Goal: Transaction & Acquisition: Purchase product/service

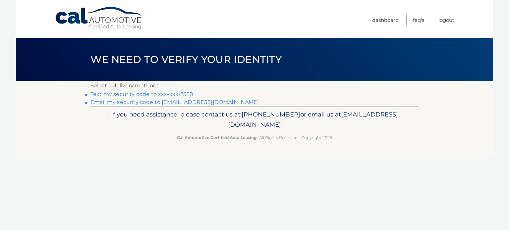
click at [168, 102] on link "Email my security code to f****@lendingcapital.net" at bounding box center [174, 102] width 169 height 6
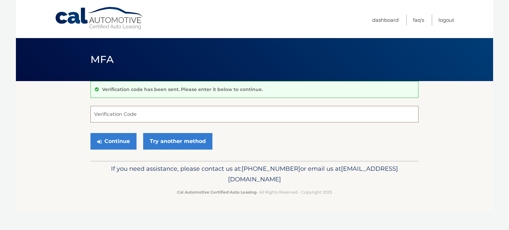
click at [104, 108] on input "Verification Code" at bounding box center [254, 114] width 328 height 17
paste input "046264"
click at [108, 143] on button "Continue" at bounding box center [113, 141] width 46 height 17
drag, startPoint x: 118, startPoint y: 119, endPoint x: 86, endPoint y: 124, distance: 31.5
click at [86, 123] on section "Verification code has been sent. Please enter it below to continue. 046264 Veri…" at bounding box center [254, 121] width 477 height 80
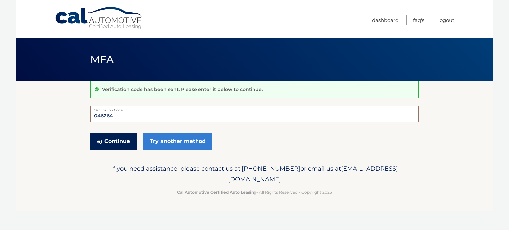
type input "046264"
click at [105, 140] on button "Continue" at bounding box center [113, 141] width 46 height 17
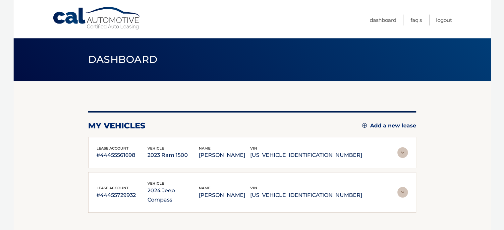
click at [323, 192] on p "[US_VEHICLE_IDENTIFICATION_NUMBER]" at bounding box center [306, 195] width 112 height 9
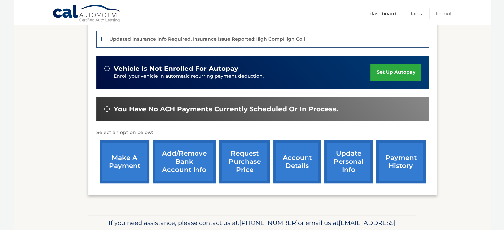
scroll to position [196, 0]
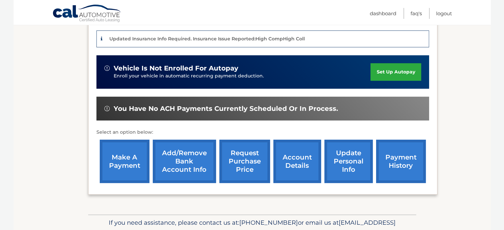
click at [397, 158] on link "payment history" at bounding box center [401, 161] width 50 height 43
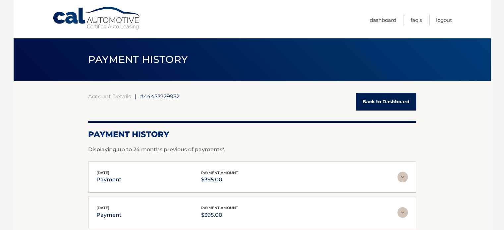
click at [388, 104] on link "Back to Dashboard" at bounding box center [386, 102] width 60 height 18
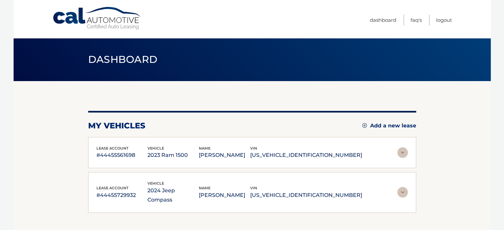
click at [250, 185] on div "name [PERSON_NAME]" at bounding box center [224, 192] width 51 height 15
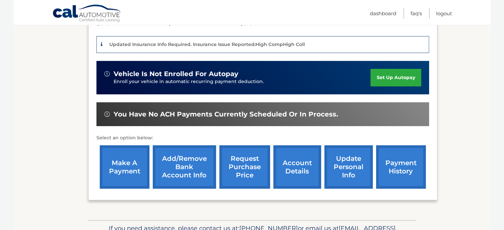
scroll to position [230, 0]
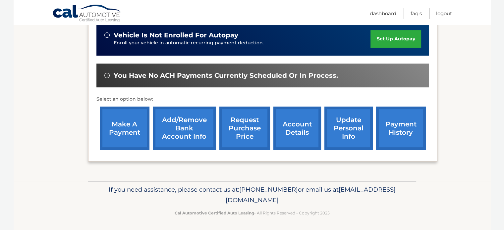
click at [118, 135] on link "make a payment" at bounding box center [125, 128] width 50 height 43
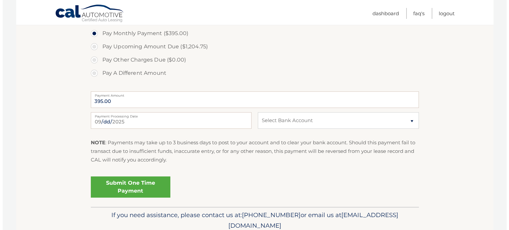
scroll to position [265, 0]
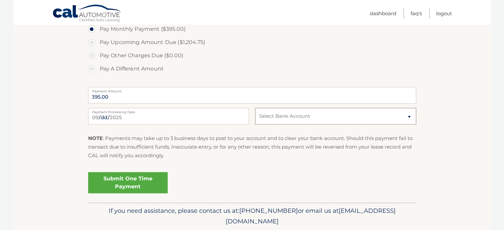
click at [410, 119] on select "Select Bank Account Checking USAA FEDERAL SAVINGS BANK *****4814 Checking UMB, …" at bounding box center [335, 116] width 161 height 17
select select "OGYxNGQ1MTgtOGY1Ny00ZWZmLTk1OTEtNmNiZTRhYzFkOTgw"
click at [255, 108] on select "Select Bank Account Checking USAA FEDERAL SAVINGS BANK *****4814 Checking UMB, …" at bounding box center [335, 116] width 161 height 17
click at [128, 182] on link "Submit One Time Payment" at bounding box center [128, 182] width 80 height 21
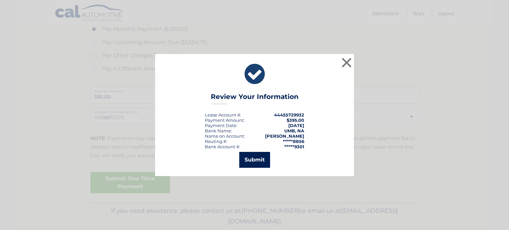
click at [256, 159] on button "Submit" at bounding box center [254, 160] width 31 height 16
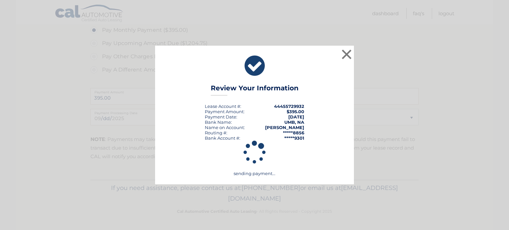
scroll to position [264, 0]
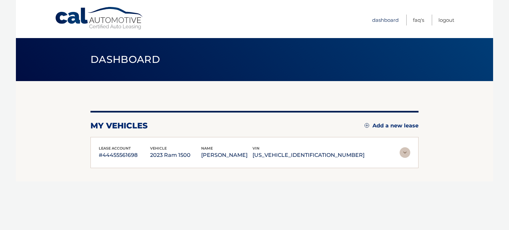
click at [380, 16] on link "Dashboard" at bounding box center [385, 20] width 27 height 11
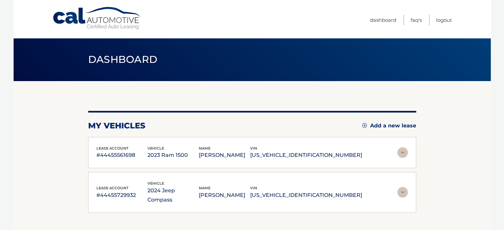
click at [243, 153] on p "FRANK EBERHART" at bounding box center [224, 155] width 51 height 9
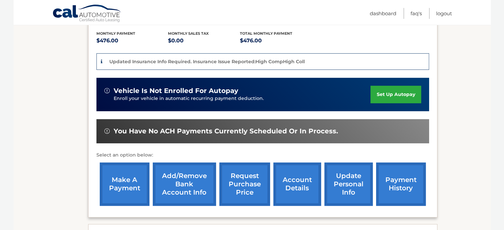
scroll to position [166, 0]
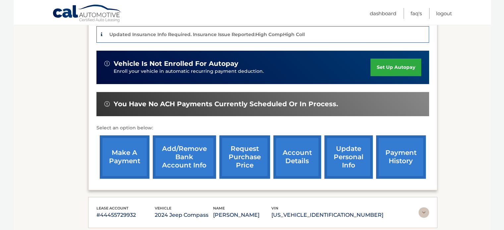
click at [387, 160] on link "payment history" at bounding box center [401, 157] width 50 height 43
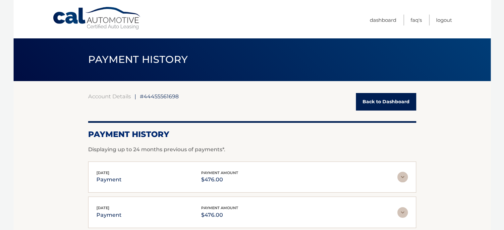
scroll to position [33, 0]
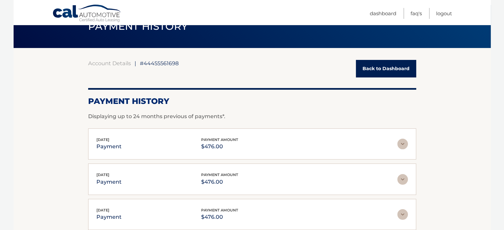
click at [402, 143] on img at bounding box center [402, 144] width 11 height 11
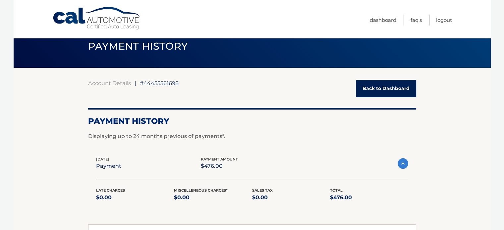
scroll to position [99, 0]
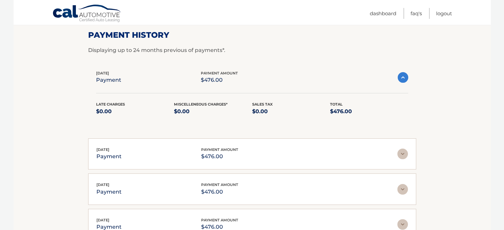
click at [400, 77] on img at bounding box center [403, 77] width 11 height 11
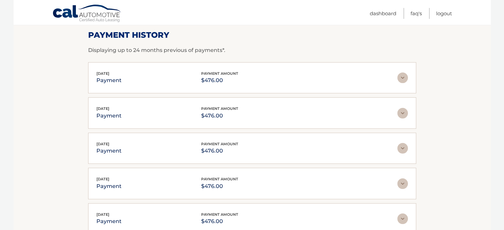
scroll to position [0, 0]
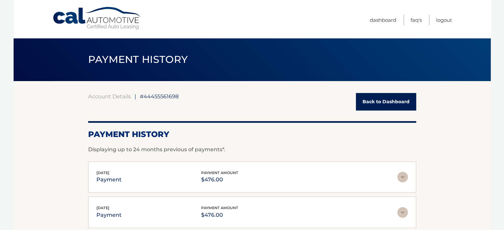
click at [378, 103] on link "Back to Dashboard" at bounding box center [386, 102] width 60 height 18
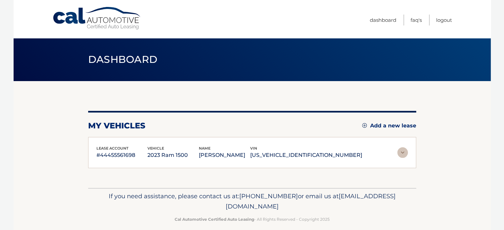
click at [324, 154] on p "[US_VEHICLE_IDENTIFICATION_NUMBER]" at bounding box center [306, 155] width 112 height 9
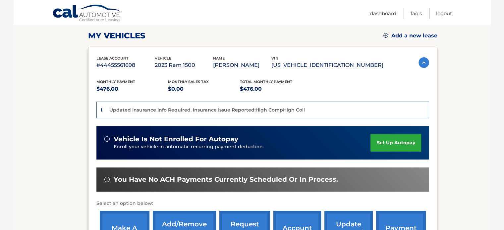
scroll to position [133, 0]
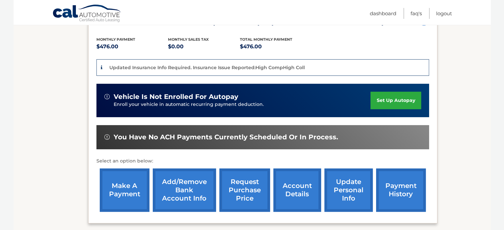
click at [127, 188] on link "make a payment" at bounding box center [125, 190] width 50 height 43
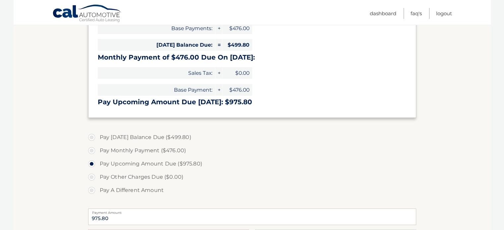
scroll to position [133, 0]
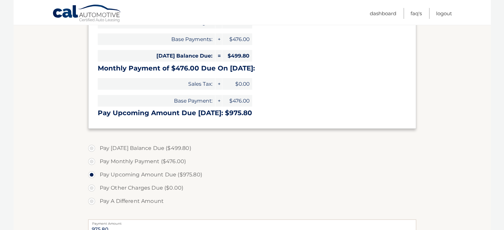
click at [91, 161] on label "Pay Monthly Payment ($476.00)" at bounding box center [252, 161] width 328 height 13
click at [91, 161] on input "Pay Monthly Payment ($476.00)" at bounding box center [94, 160] width 7 height 11
radio input "true"
type input "476.00"
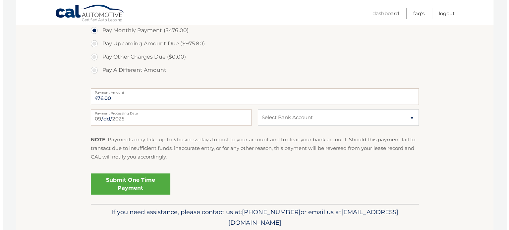
scroll to position [265, 0]
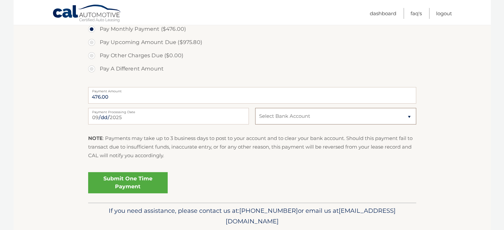
click at [409, 117] on select "Select Bank Account Checking USAA FEDERAL SAVINGS BANK *****4814 Checking UMB, …" at bounding box center [335, 116] width 161 height 17
select select "ZWQwNTY1M2EtYzdiOS00ZTQ5LTlhNGUtZDQyNDQwM2VmZjRl"
click at [255, 108] on select "Select Bank Account Checking USAA FEDERAL SAVINGS BANK *****4814 Checking UMB, …" at bounding box center [335, 116] width 161 height 17
click at [107, 182] on link "Submit One Time Payment" at bounding box center [128, 182] width 80 height 21
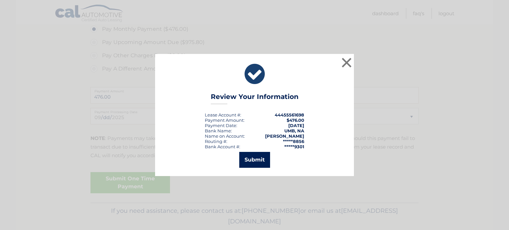
click at [251, 156] on button "Submit" at bounding box center [254, 160] width 31 height 16
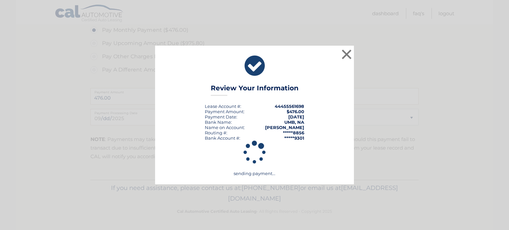
scroll to position [264, 0]
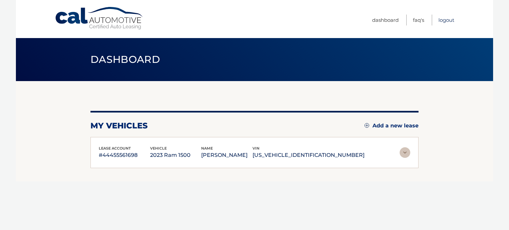
click at [446, 18] on link "Logout" at bounding box center [446, 20] width 16 height 11
